Goal: Task Accomplishment & Management: Use online tool/utility

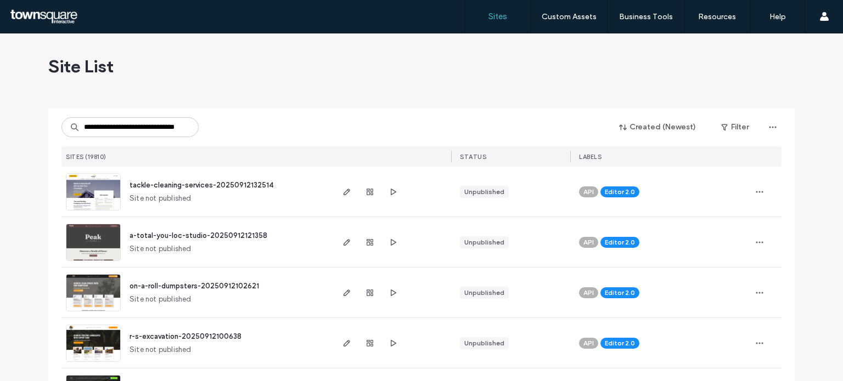
scroll to position [0, 33]
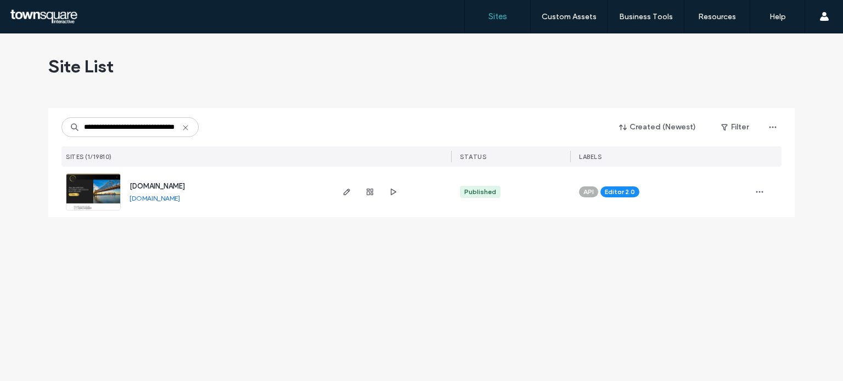
type input "**********"
click at [113, 190] on img at bounding box center [93, 211] width 54 height 75
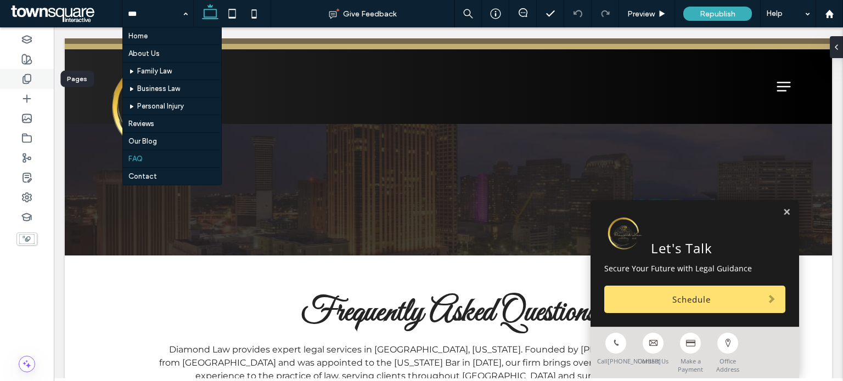
click at [32, 77] on div at bounding box center [27, 79] width 54 height 20
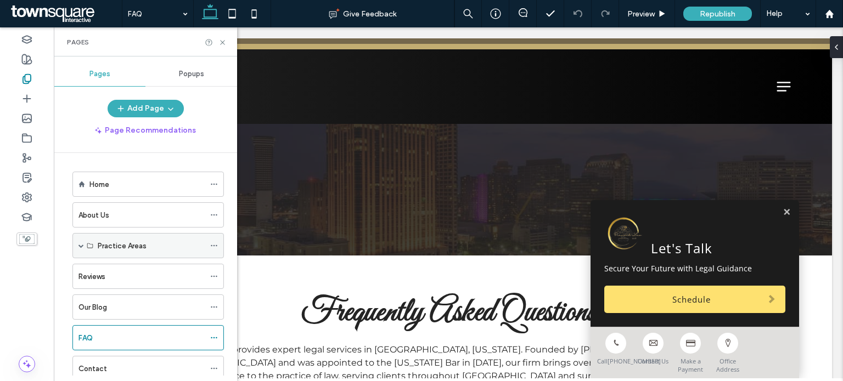
scroll to position [31, 0]
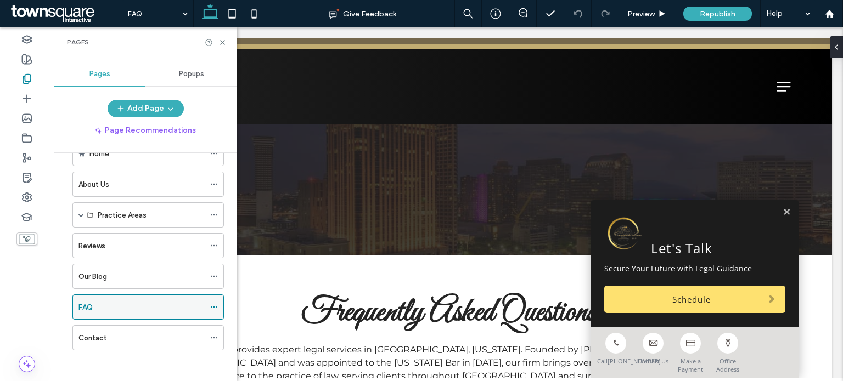
click at [215, 303] on icon at bounding box center [214, 307] width 8 height 8
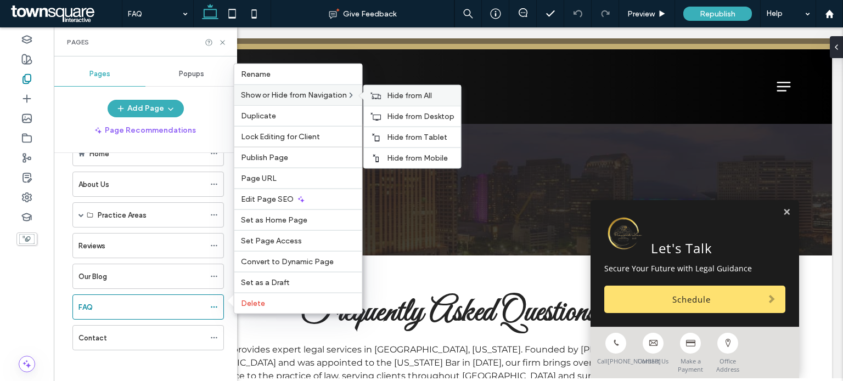
click at [416, 95] on span "Hide from All" at bounding box center [409, 95] width 45 height 9
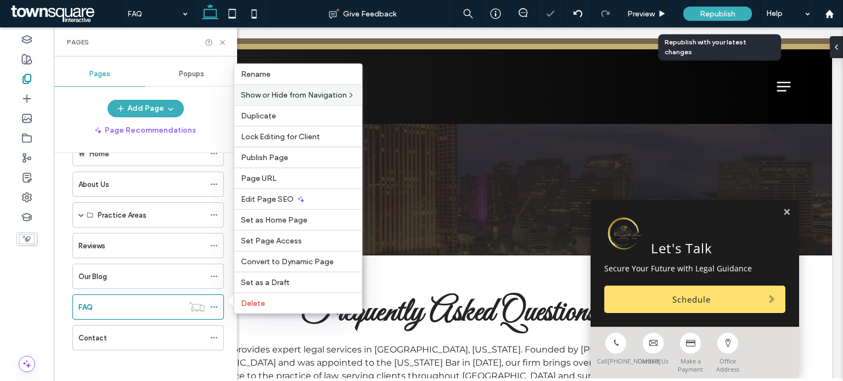
click at [709, 12] on span "Republish" at bounding box center [718, 13] width 36 height 9
